Goal: Find specific page/section: Find specific page/section

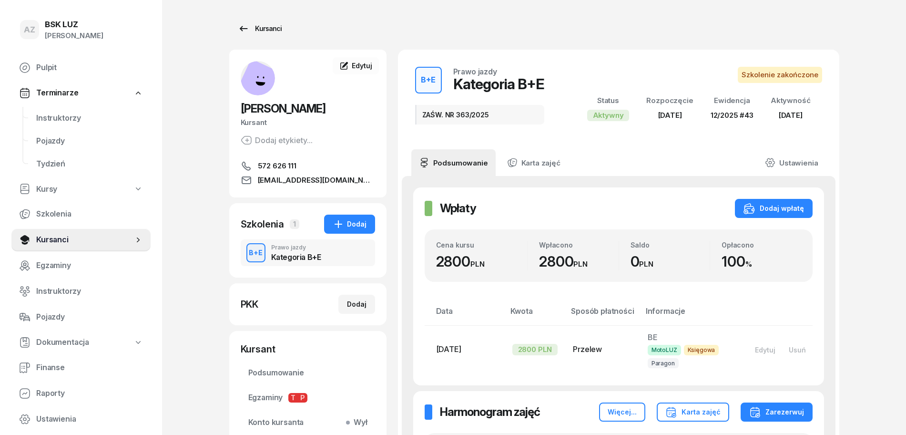
click at [275, 25] on div "Kursanci" at bounding box center [260, 28] width 44 height 11
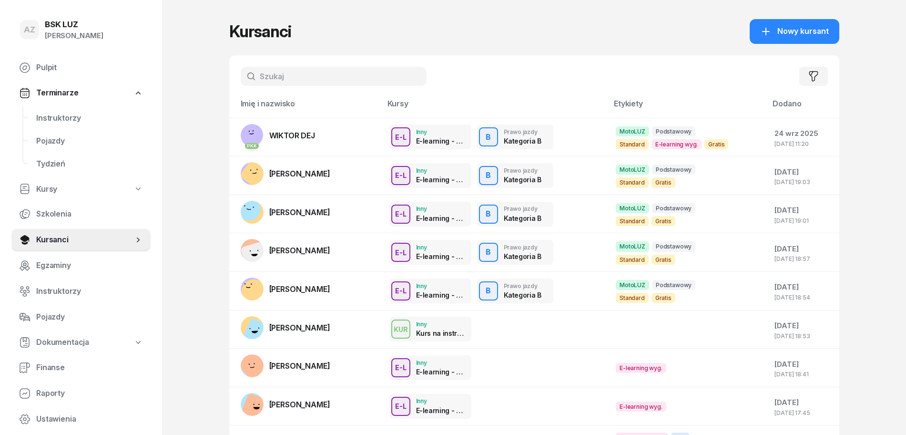
click at [346, 75] on input "text" at bounding box center [334, 76] width 186 height 19
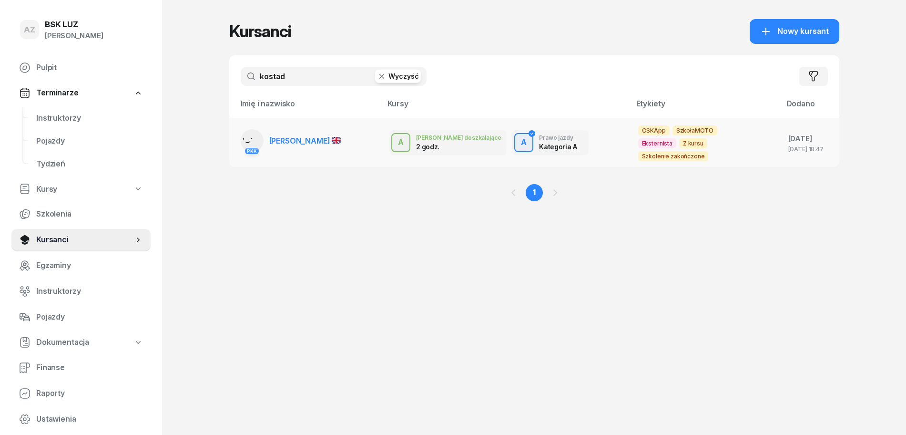
type input "kostad"
click at [313, 136] on span "[PERSON_NAME]" at bounding box center [305, 141] width 72 height 10
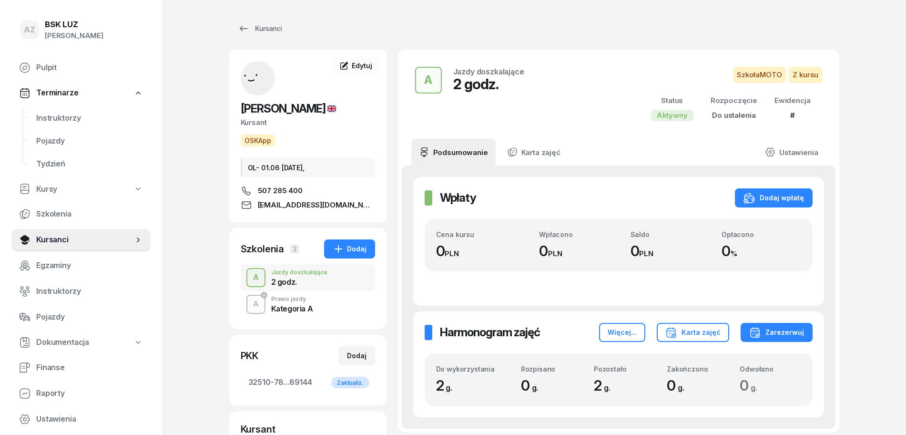
click at [290, 305] on div "Kategoria A" at bounding box center [292, 309] width 42 height 8
